Goal: Transaction & Acquisition: Purchase product/service

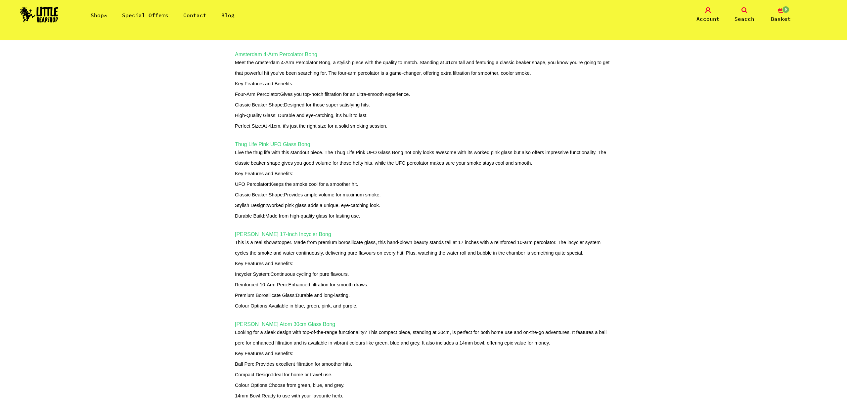
scroll to position [340, 0]
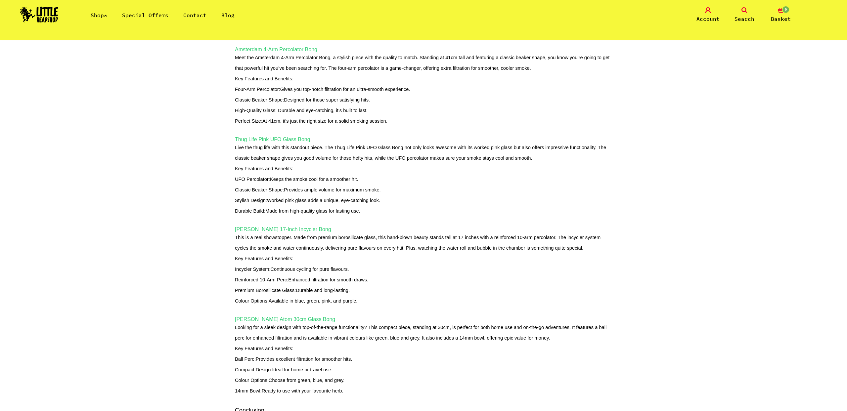
click at [272, 232] on span "[PERSON_NAME] 17-Inch Incycler Bong" at bounding box center [283, 230] width 96 height 6
click at [288, 322] on span "[PERSON_NAME] Atom 30cm Glass Bong" at bounding box center [285, 320] width 100 height 6
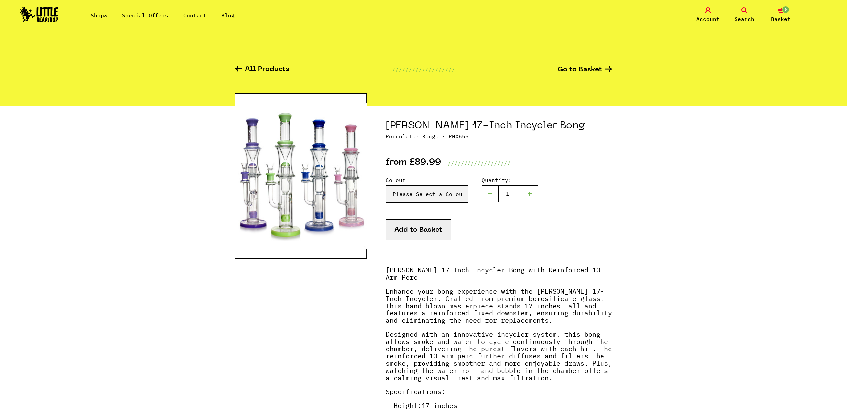
click at [291, 175] on img at bounding box center [301, 176] width 132 height 166
